Goal: Use online tool/utility: Utilize a website feature to perform a specific function

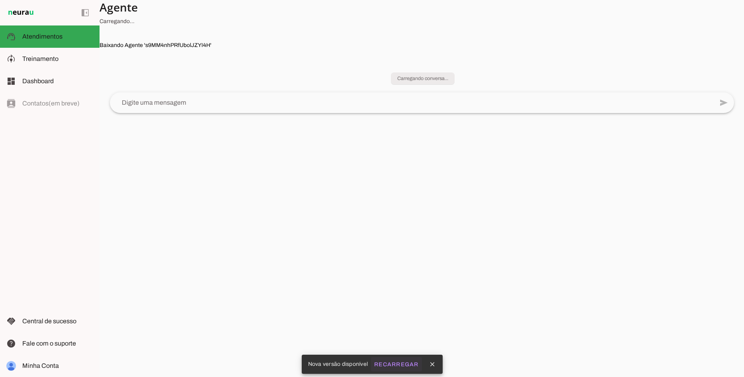
click at [0, 0] on slot "Recarregar" at bounding box center [0, 0] width 0 height 0
